Goal: Information Seeking & Learning: Learn about a topic

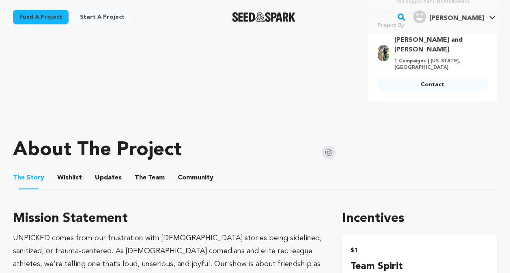
scroll to position [327, 0]
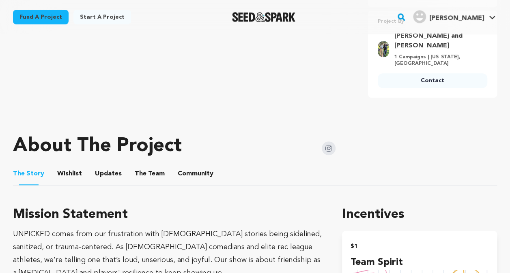
click at [170, 169] on ul "The Story The Story Wishlist Wishlist Updates Updates The Team The Team Communi…" at bounding box center [255, 174] width 484 height 23
click at [181, 163] on li "Community Community" at bounding box center [196, 174] width 36 height 23
click at [148, 170] on button "The Team" at bounding box center [149, 175] width 19 height 19
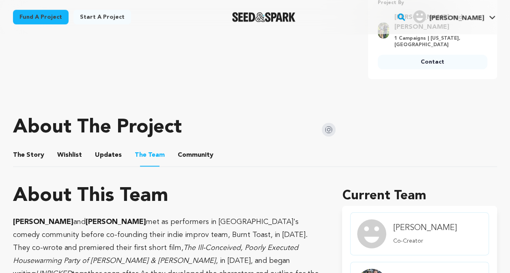
scroll to position [346, 0]
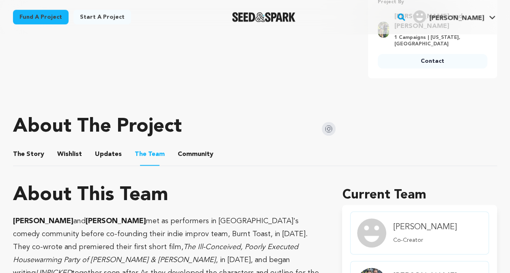
click at [115, 150] on li "Updates Updates" at bounding box center [108, 154] width 27 height 23
click at [107, 151] on button "Updates" at bounding box center [108, 155] width 19 height 19
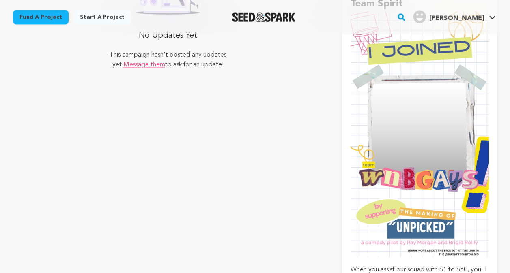
scroll to position [325, 0]
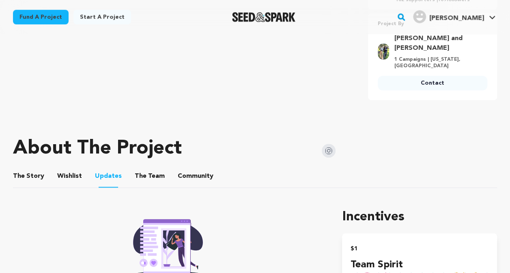
click at [69, 173] on button "Wishlist" at bounding box center [69, 177] width 19 height 19
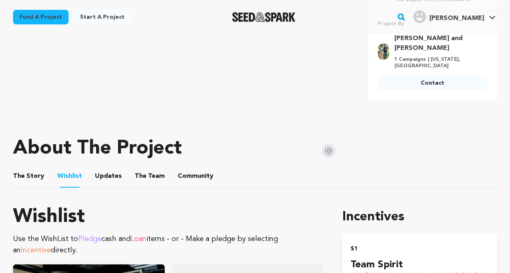
click at [30, 170] on button "The Story" at bounding box center [28, 177] width 19 height 19
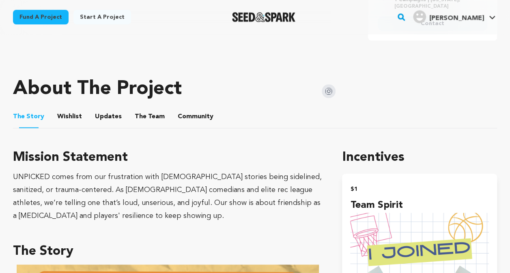
scroll to position [388, 0]
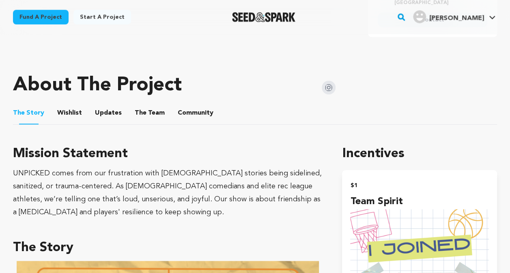
click at [101, 105] on button "Updates" at bounding box center [108, 114] width 19 height 19
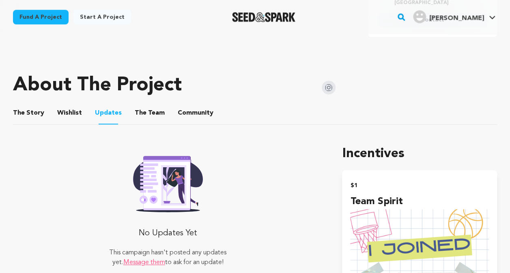
click at [75, 105] on button "Wishlist" at bounding box center [69, 114] width 19 height 19
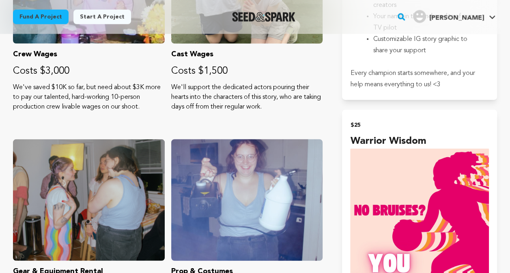
scroll to position [906, 0]
